Goal: Task Accomplishment & Management: Use online tool/utility

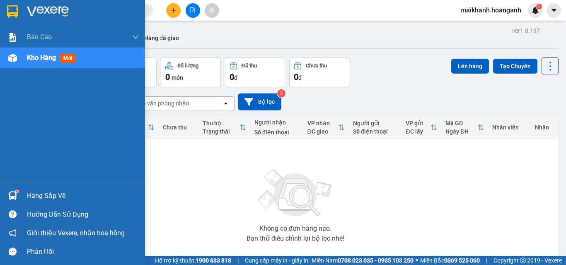
click at [33, 58] on span "Kho hàng" at bounding box center [41, 58] width 29 height 8
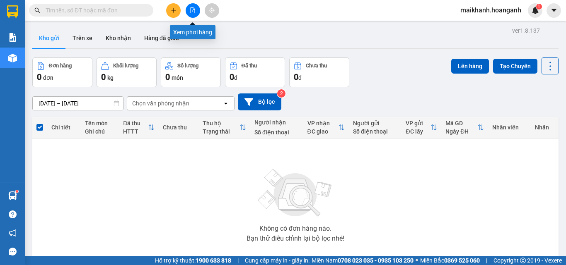
click at [191, 11] on icon "file-add" at bounding box center [193, 10] width 6 height 6
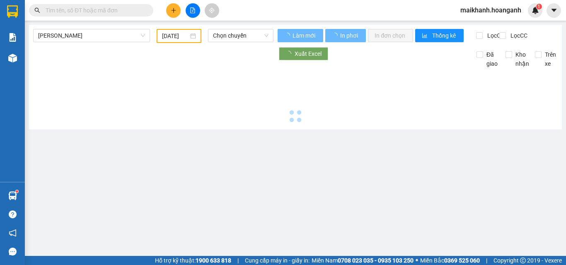
type input "[DATE]"
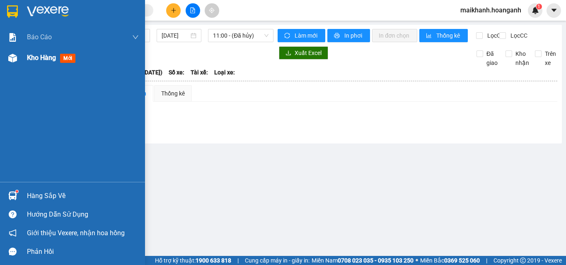
click at [49, 59] on span "Kho hàng" at bounding box center [41, 58] width 29 height 8
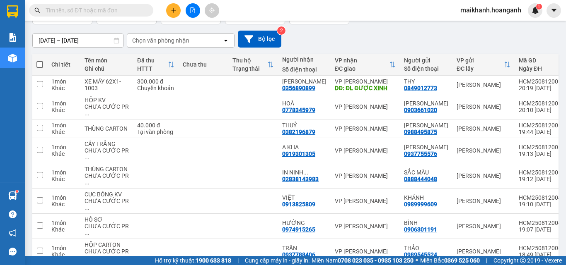
scroll to position [41, 0]
